Goal: Information Seeking & Learning: Learn about a topic

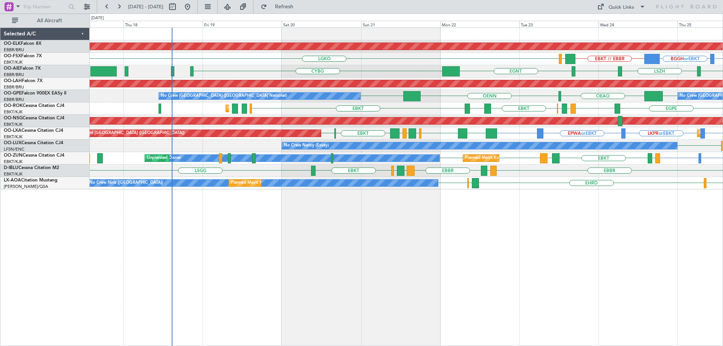
click at [429, 114] on div "Planned Maint Kortrijk-[GEOGRAPHIC_DATA] EBKT // EBBR BGBW or EBKT BGGH or EBKT…" at bounding box center [406, 108] width 633 height 161
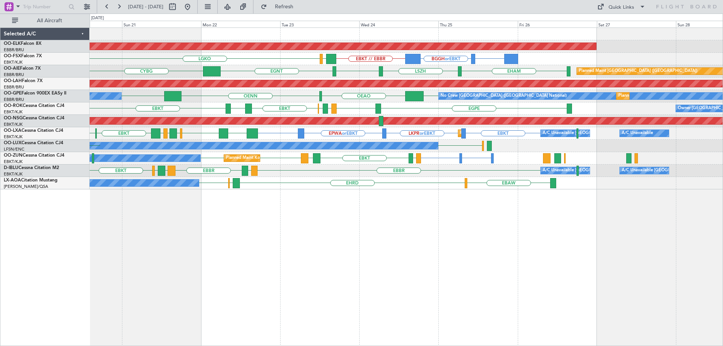
click at [304, 126] on div "Planned Maint Kortrijk-[GEOGRAPHIC_DATA] BGBW or EBKT BGGH or EBKT EBKT // EBBR…" at bounding box center [406, 108] width 633 height 161
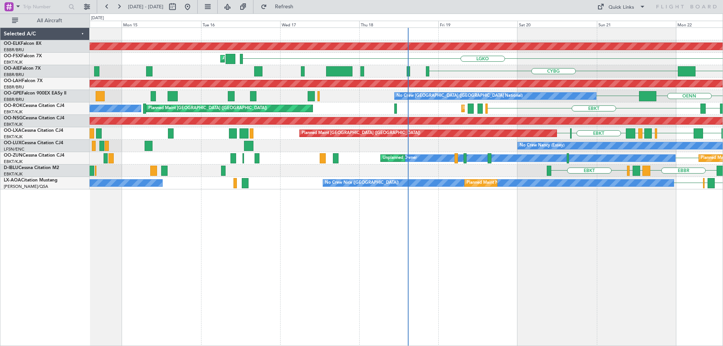
click at [707, 136] on div "Planned Maint Kortrijk-[GEOGRAPHIC_DATA] LGKO AOG Maint [GEOGRAPHIC_DATA]-[GEOG…" at bounding box center [406, 108] width 633 height 161
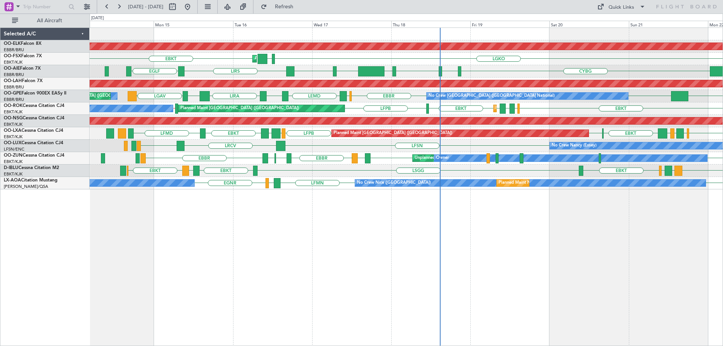
click at [237, 92] on div "LEMD LFPB LIRA LCLK LGAV No Crew [GEOGRAPHIC_DATA] (Brussels National) Planned …" at bounding box center [406, 96] width 633 height 12
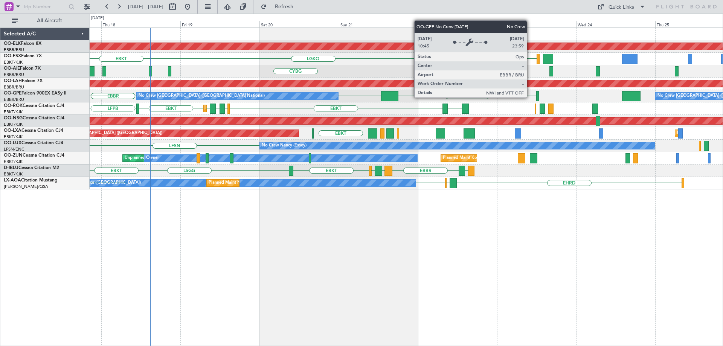
click at [266, 93] on div "No Crew [GEOGRAPHIC_DATA] ([GEOGRAPHIC_DATA] National)" at bounding box center [237, 96] width 201 height 7
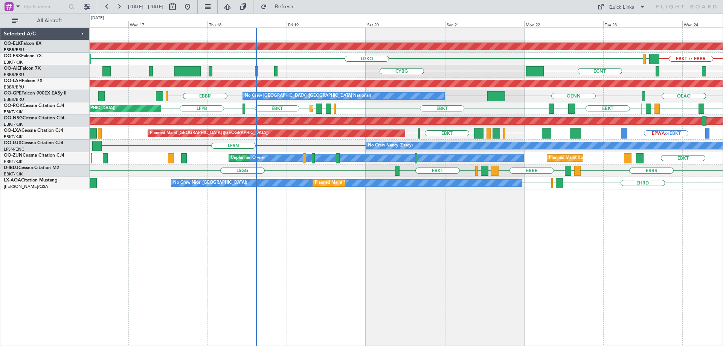
click at [492, 116] on div "Planned Maint Kortrijk-[GEOGRAPHIC_DATA] EBKT // EBBR LGKO LGAV AOG Maint [GEOG…" at bounding box center [406, 108] width 633 height 161
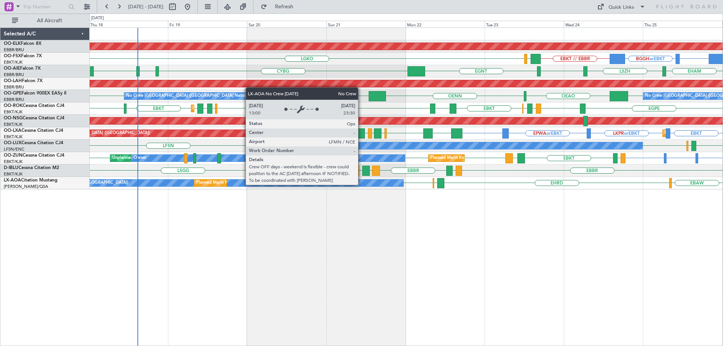
click at [361, 184] on div "No Crew Nice ([GEOGRAPHIC_DATA])" at bounding box center [228, 183] width 350 height 7
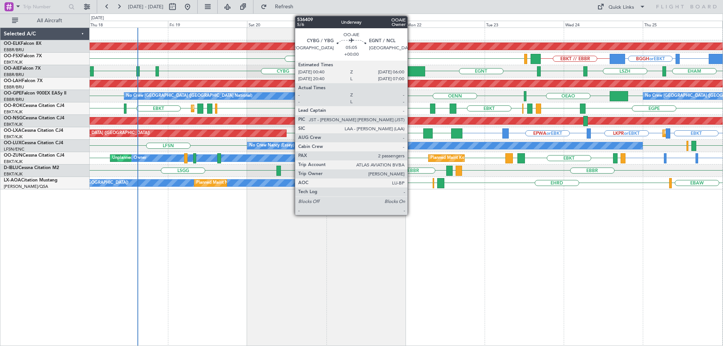
click at [411, 68] on div at bounding box center [416, 71] width 18 height 10
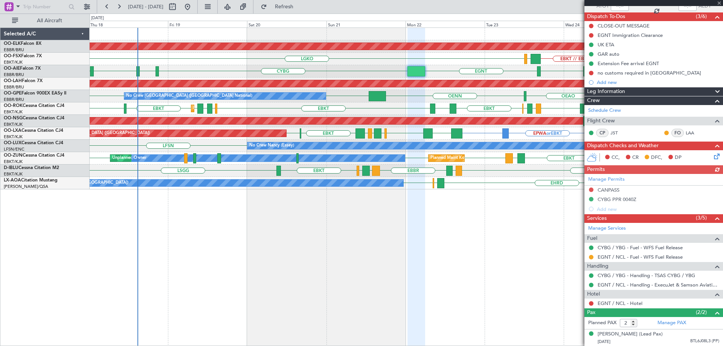
scroll to position [86, 0]
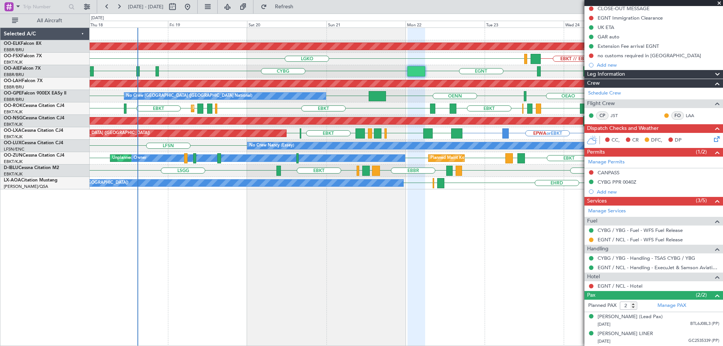
click at [719, 3] on span at bounding box center [719, 3] width 8 height 7
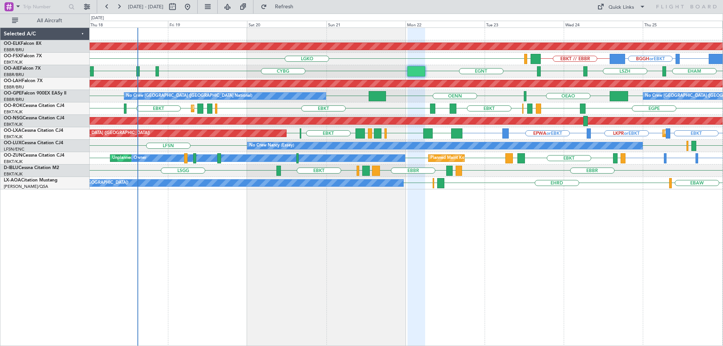
type input "0"
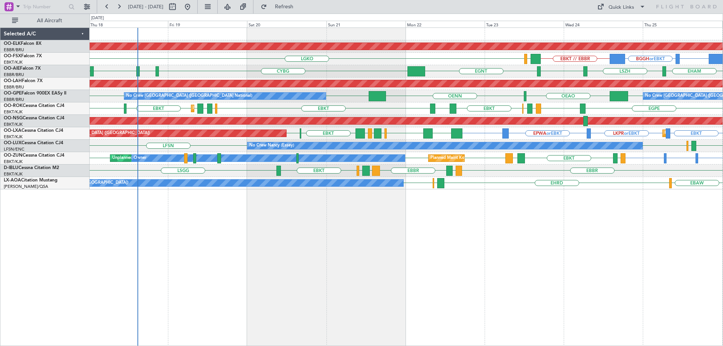
scroll to position [0, 0]
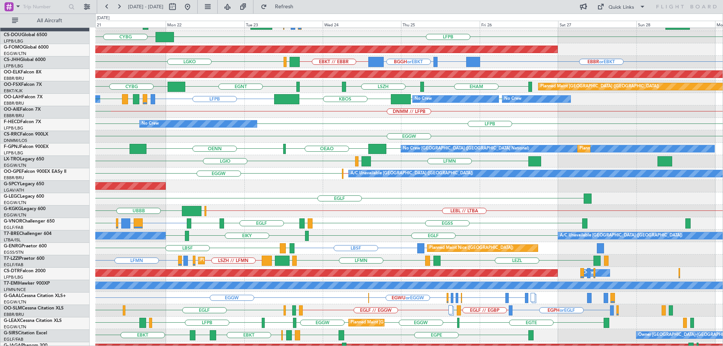
scroll to position [34, 0]
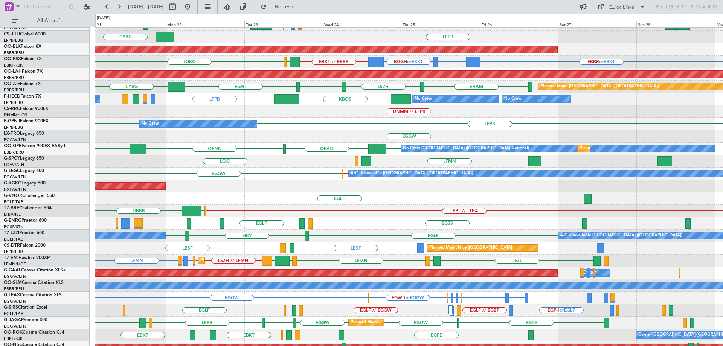
click at [388, 205] on div "LEBL // LTBA LEIB UBBB" at bounding box center [408, 211] width 627 height 12
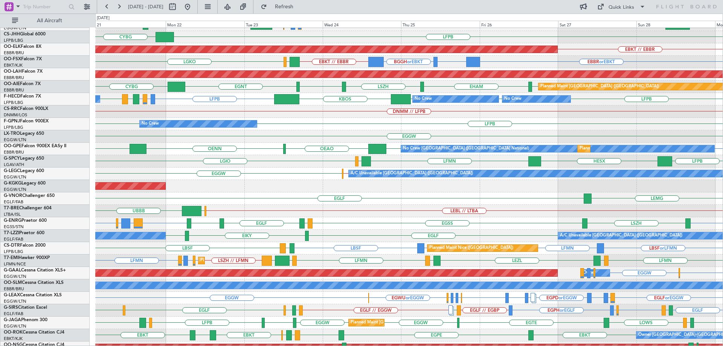
click at [250, 181] on div "AOG Maint Istanbul (Ataturk)" at bounding box center [408, 186] width 627 height 12
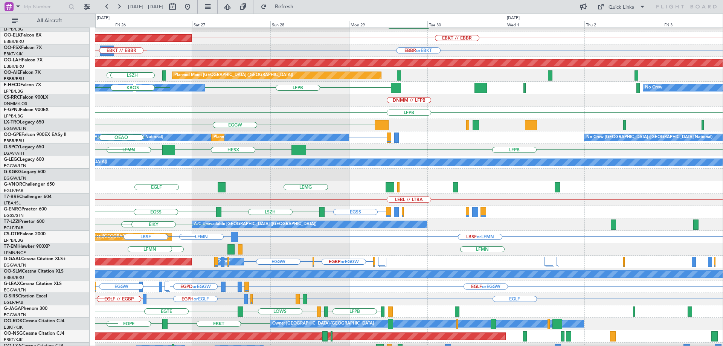
click at [303, 179] on div at bounding box center [408, 175] width 627 height 12
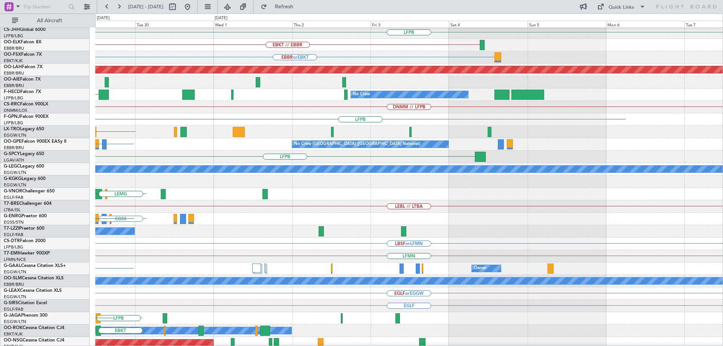
click at [362, 188] on div at bounding box center [408, 181] width 627 height 12
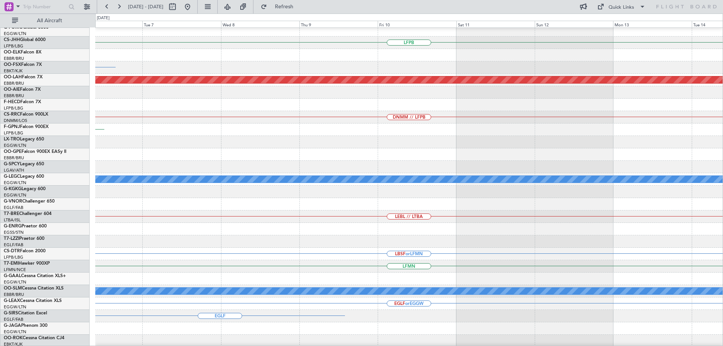
click at [388, 205] on div at bounding box center [408, 204] width 627 height 12
click at [610, 203] on div at bounding box center [408, 204] width 627 height 12
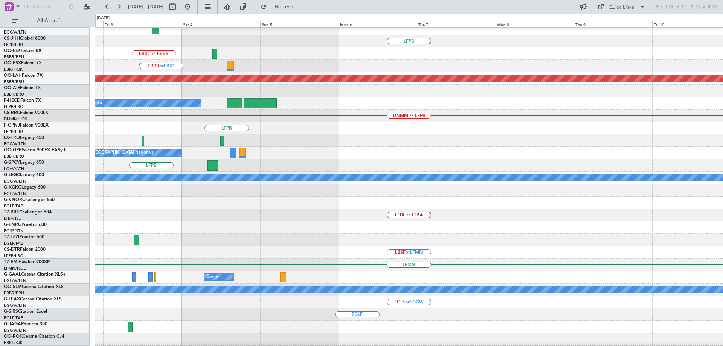
click at [505, 192] on div at bounding box center [408, 190] width 627 height 12
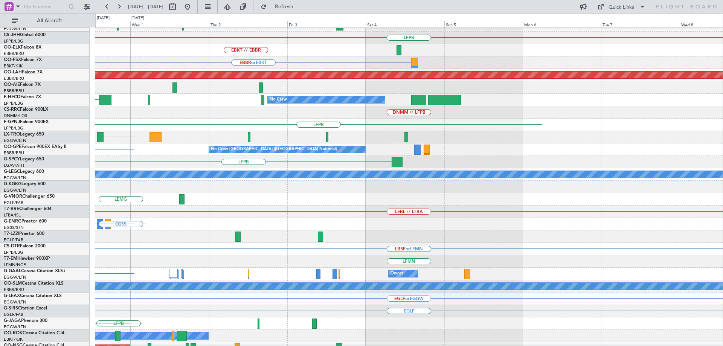
click at [548, 203] on div "Planned Maint London (Biggin Hill) KTEB LFPB EBKT // EBBR EBBR or EBKT Planned …" at bounding box center [408, 211] width 627 height 435
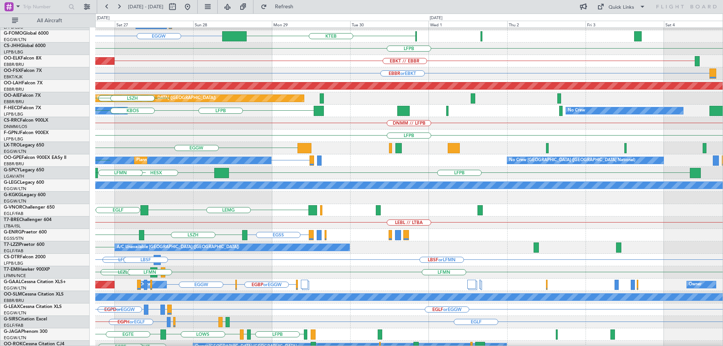
click at [458, 192] on div "A/C Unavailable London (Luton)" at bounding box center [408, 185] width 627 height 12
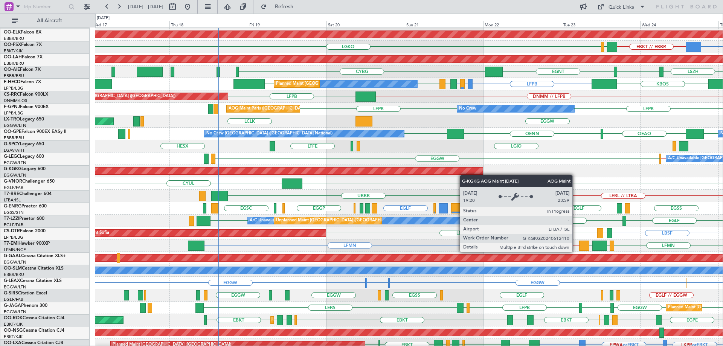
scroll to position [49, 0]
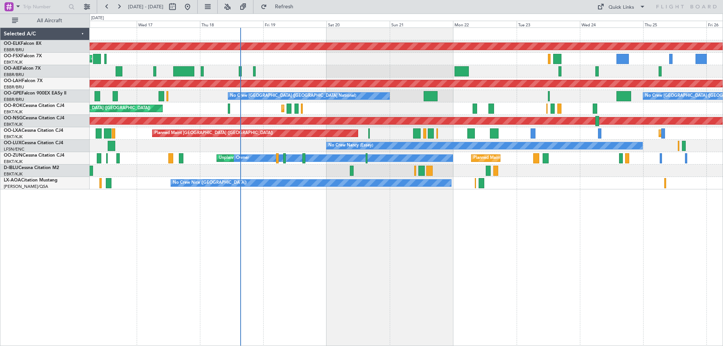
click at [331, 141] on div "Planned Maint Kortrijk-Wevelgem AOG Maint Kortrijk-Wevelgem Planned Maint Londo…" at bounding box center [406, 108] width 633 height 161
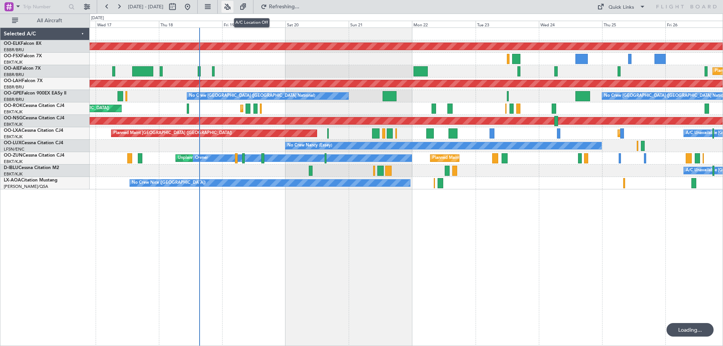
click at [233, 4] on button at bounding box center [227, 7] width 12 height 12
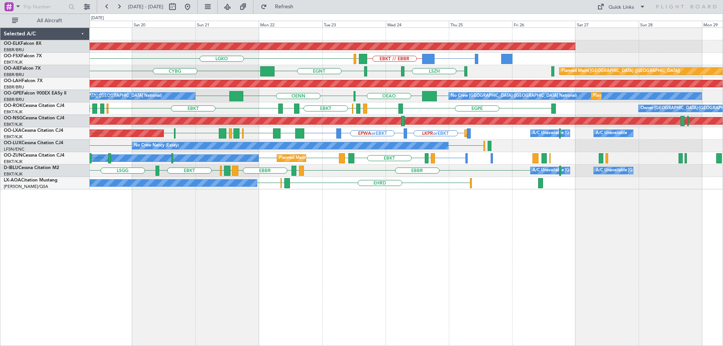
click at [355, 134] on div "Planned Maint Paris (Le Bourget) LKPR or EBKT EPWA or EBKT EBKT LFPB LRIA EBKT …" at bounding box center [406, 133] width 633 height 12
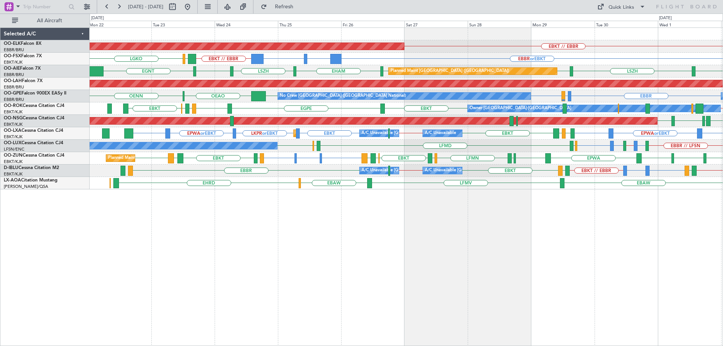
click at [350, 142] on div "LFMD ELLX LFSN No Crew Nancy (Essey) ELLX LFSN LEBL or LFSN LIME // LEBL LFSN o…" at bounding box center [406, 146] width 633 height 12
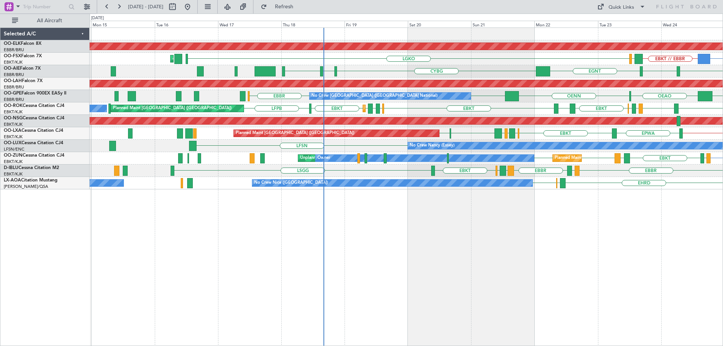
click at [378, 101] on div "Planned Maint Kortrijk-Wevelgem EBKT // EBBR LGKO AOG Maint Kortrijk-Wevelgem E…" at bounding box center [406, 108] width 633 height 161
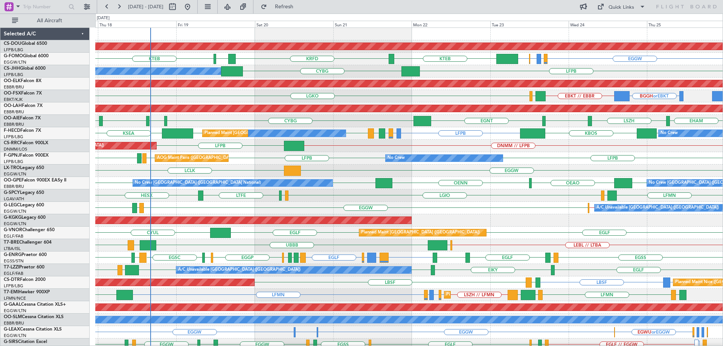
click at [324, 123] on div "EHAM LSZH EGLF EGNT CYBG CYUL KBED KTEB EHAM Planned Maint London (Farnborough)" at bounding box center [408, 121] width 627 height 12
